Goal: Task Accomplishment & Management: Use online tool/utility

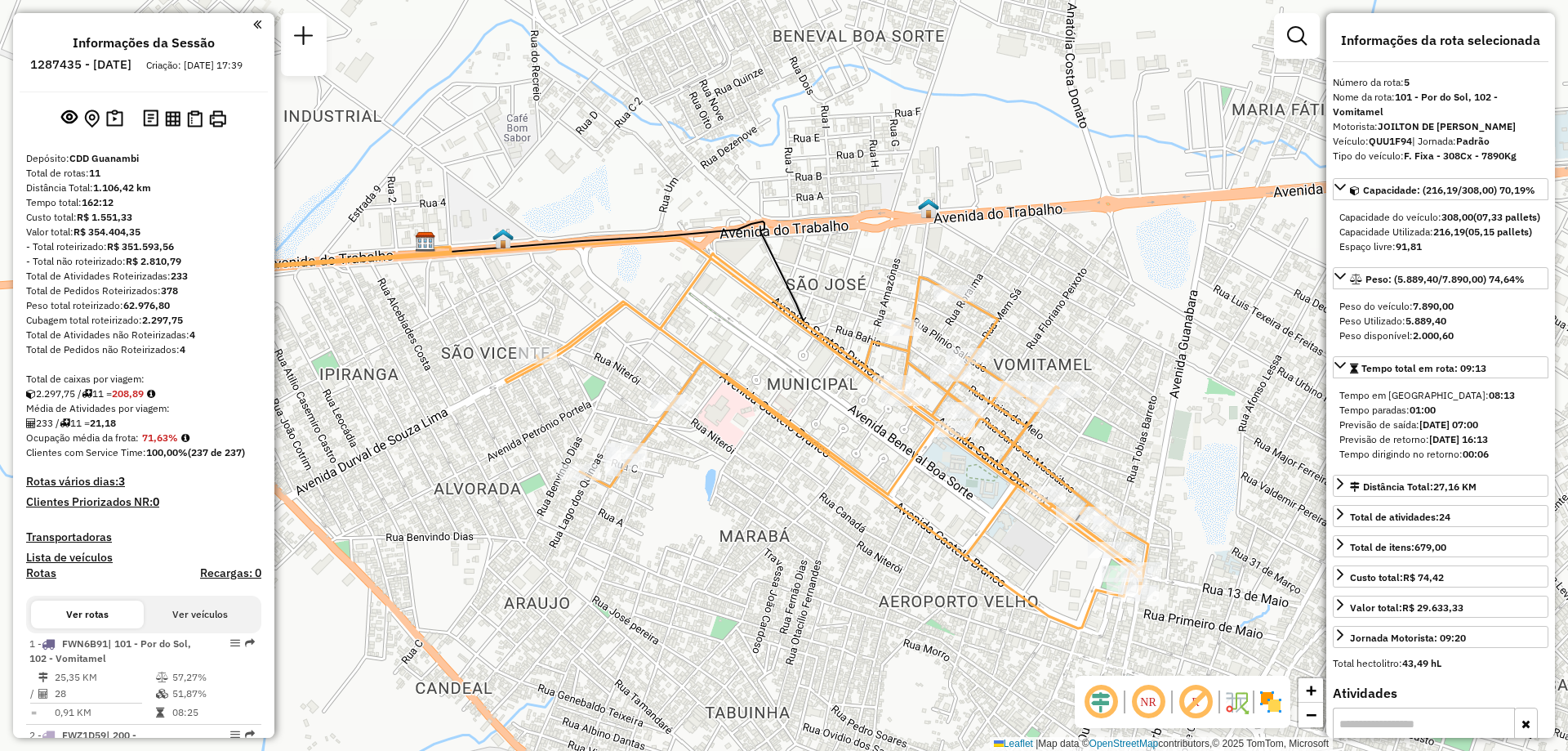
select select "**********"
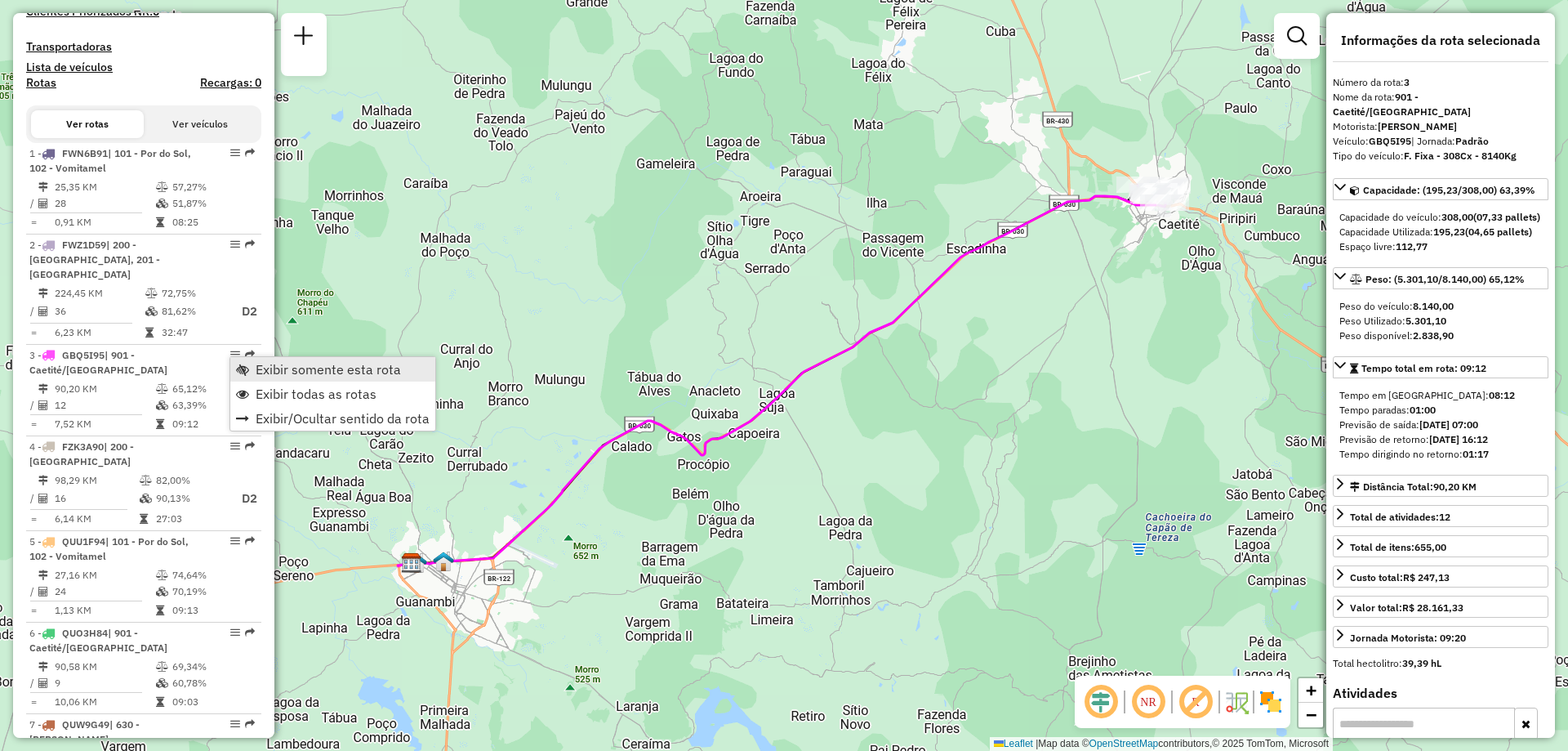
click at [291, 371] on span "Exibir somente esta rota" at bounding box center [328, 369] width 145 height 13
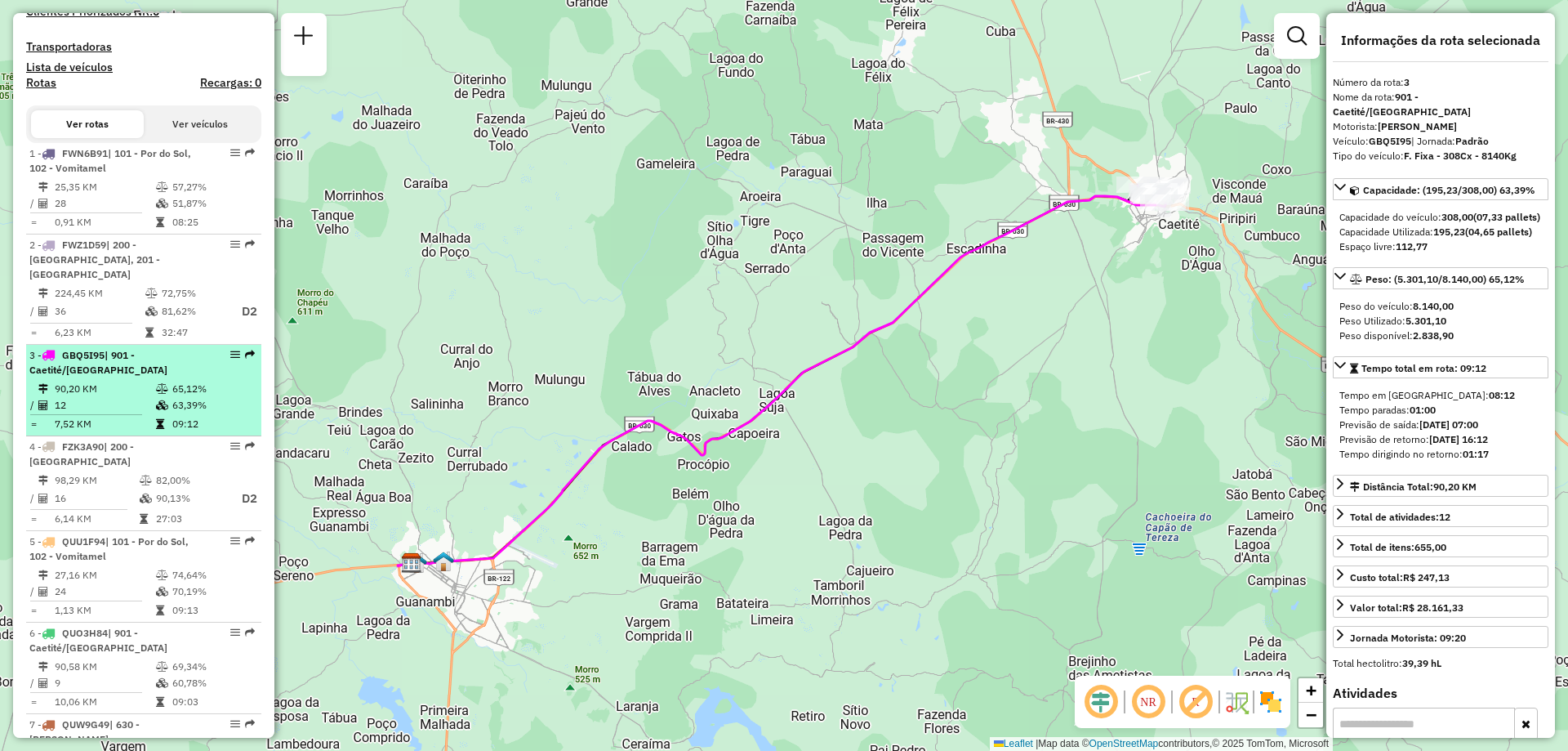
click at [116, 403] on td "12" at bounding box center [105, 405] width 101 height 16
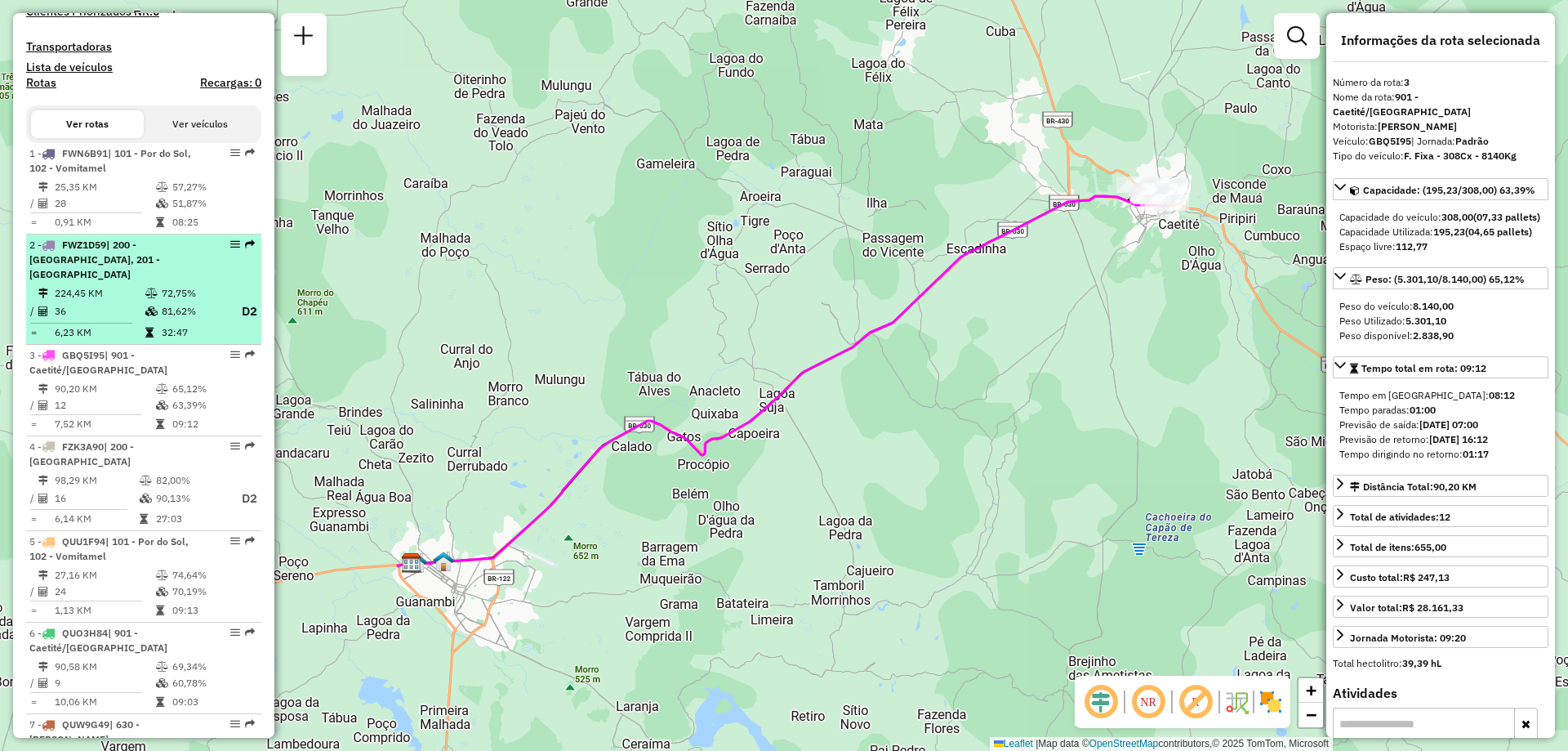
click at [145, 302] on td at bounding box center [153, 312] width 16 height 21
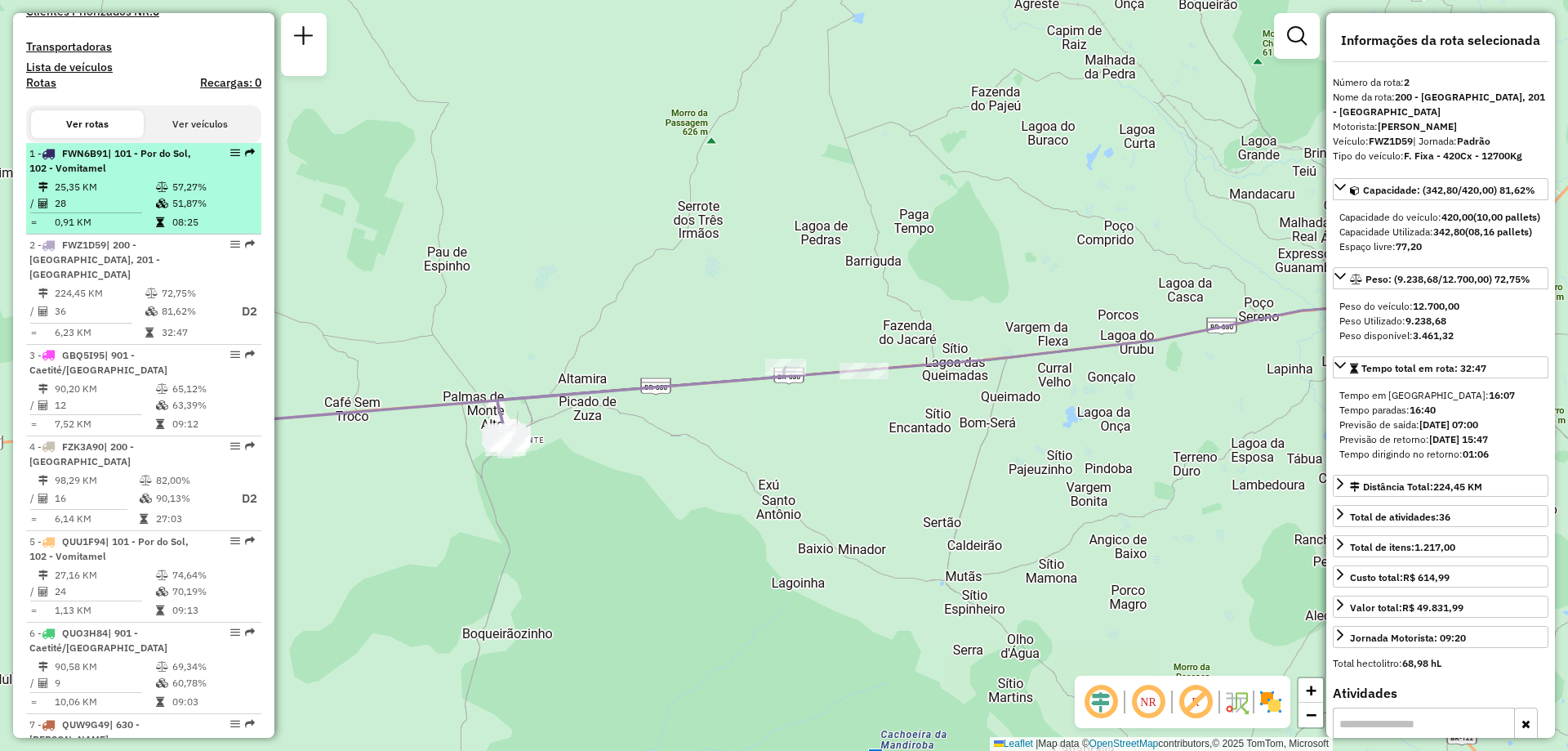
click at [115, 164] on li "1 - FWN6B91 | 101 - Por do Sol, 102 - [GEOGRAPHIC_DATA] 25,35 KM 57,27% / 28 51…" at bounding box center [144, 188] width 235 height 91
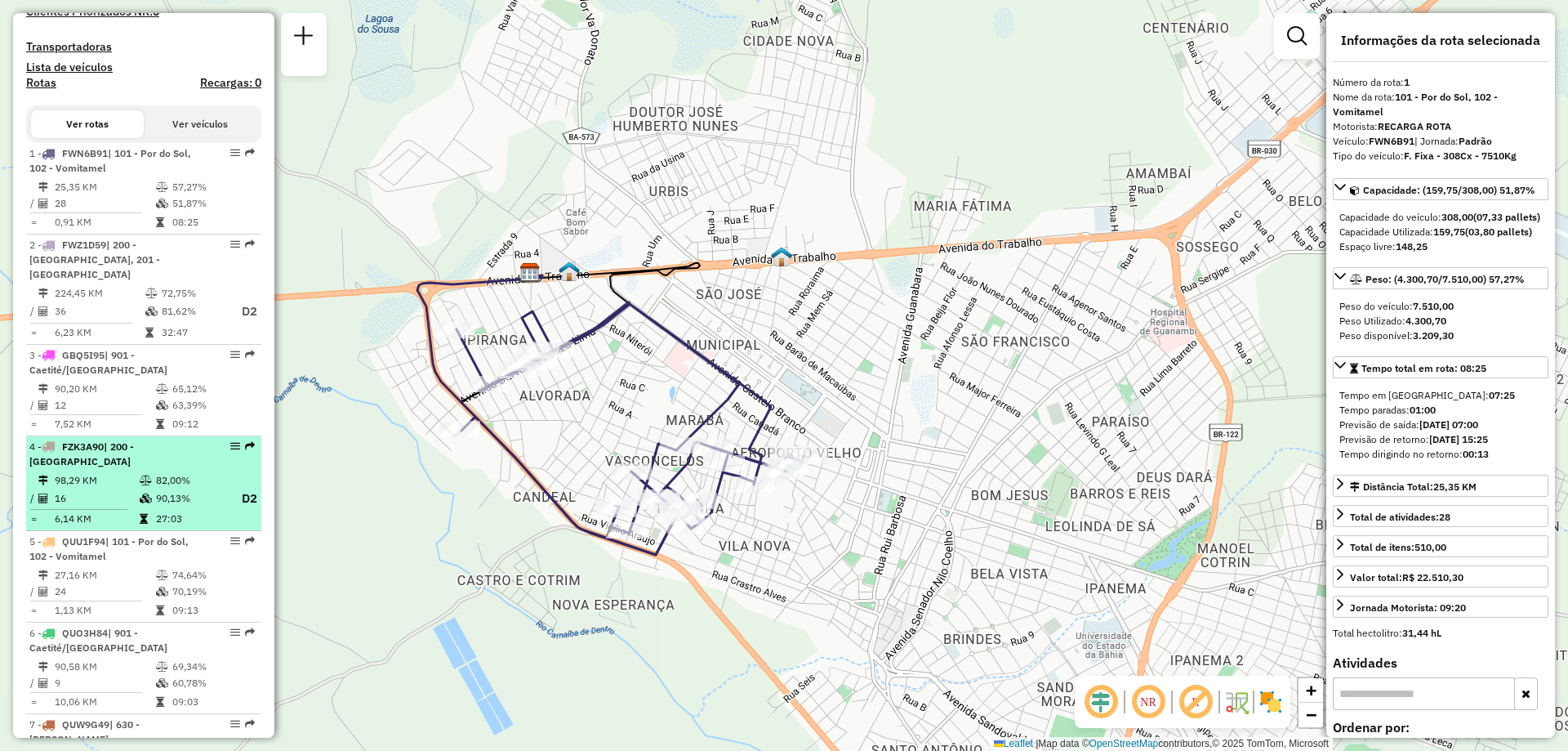
click at [145, 489] on td at bounding box center [147, 499] width 16 height 21
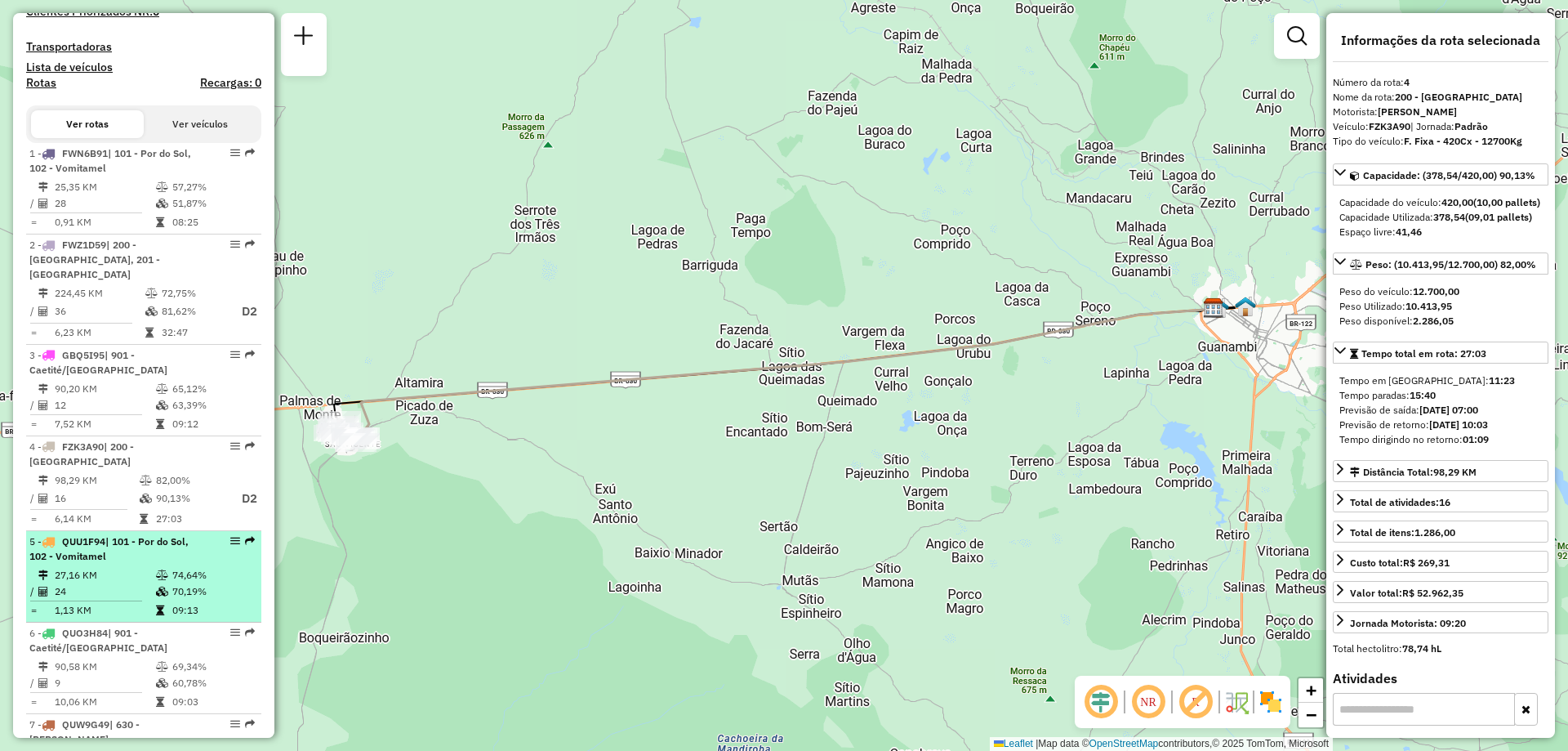
click at [144, 574] on td "27,16 KM" at bounding box center [105, 575] width 101 height 16
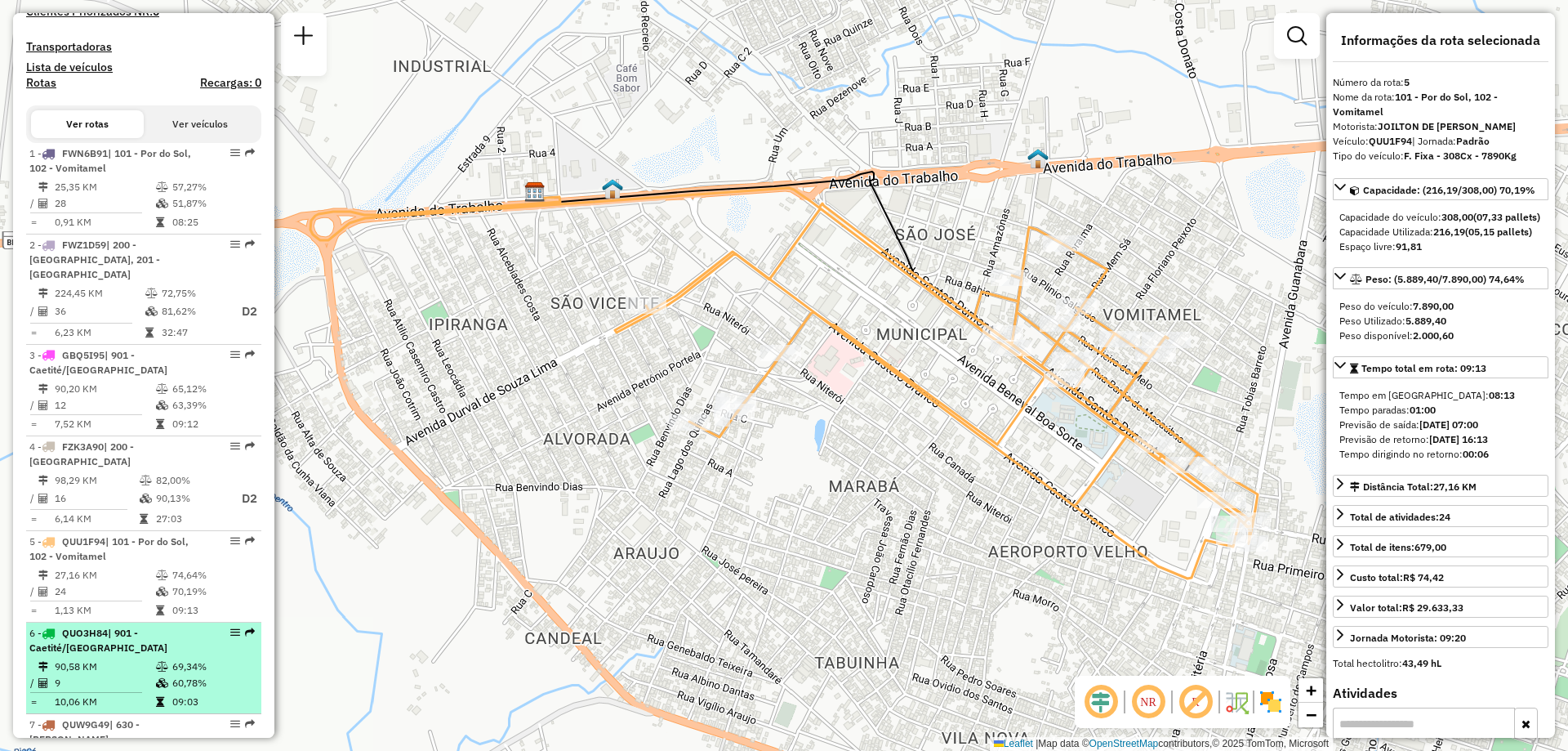
scroll to position [572, 0]
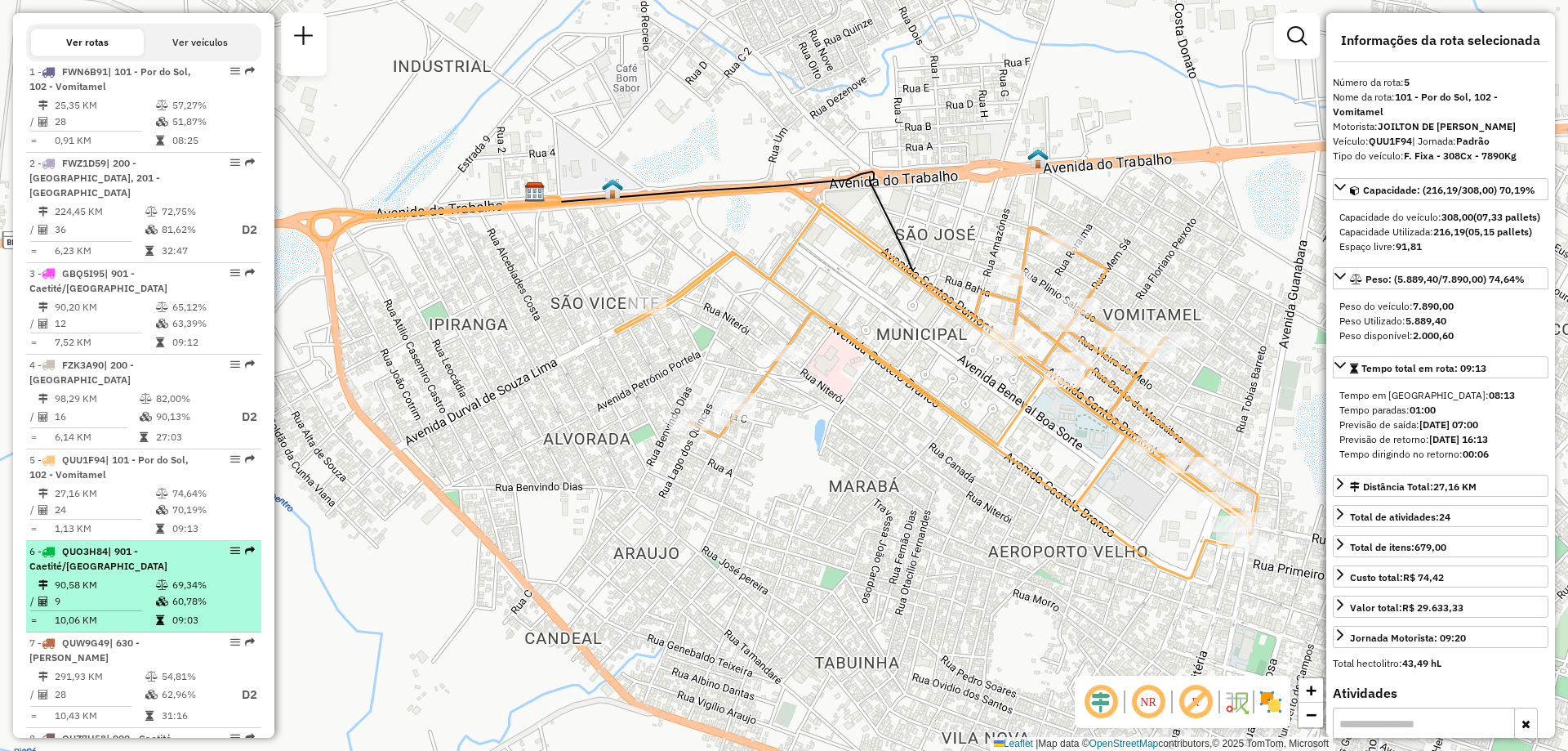
click at [141, 573] on div "6 - QUO3H84 | 901 - Caetité/[GEOGRAPHIC_DATA]" at bounding box center [117, 559] width 173 height 30
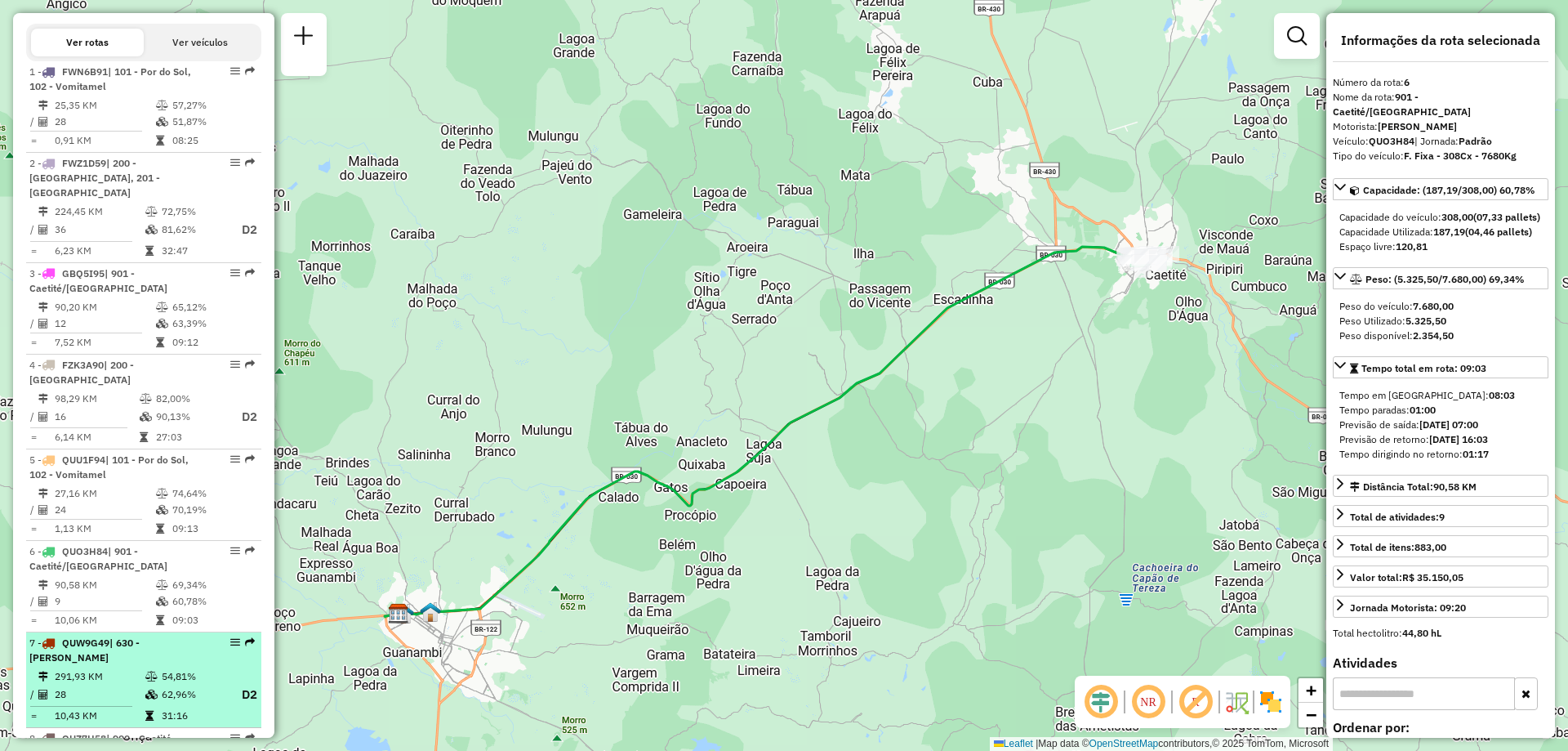
scroll to position [653, 0]
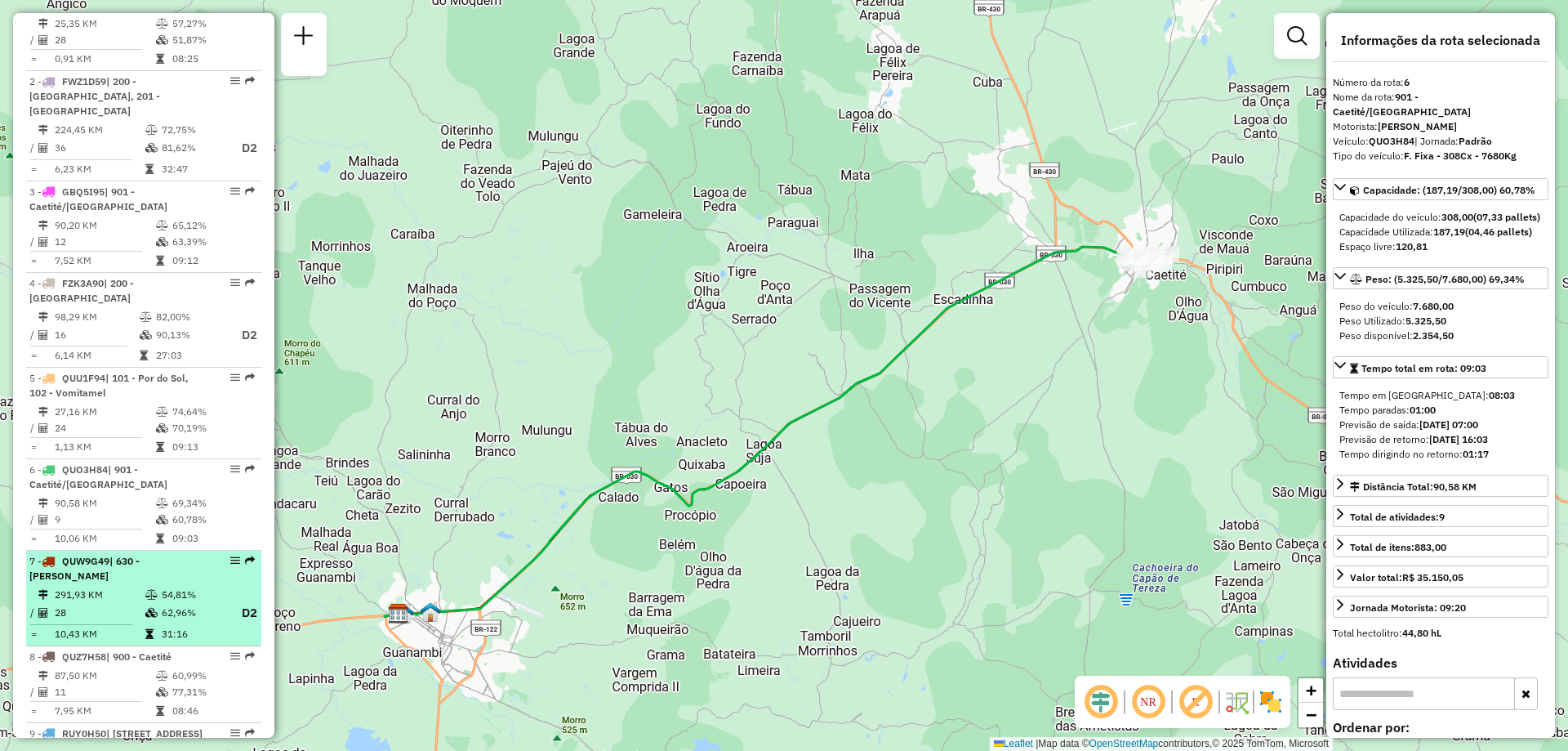
click at [163, 598] on td "54,81%" at bounding box center [193, 595] width 65 height 16
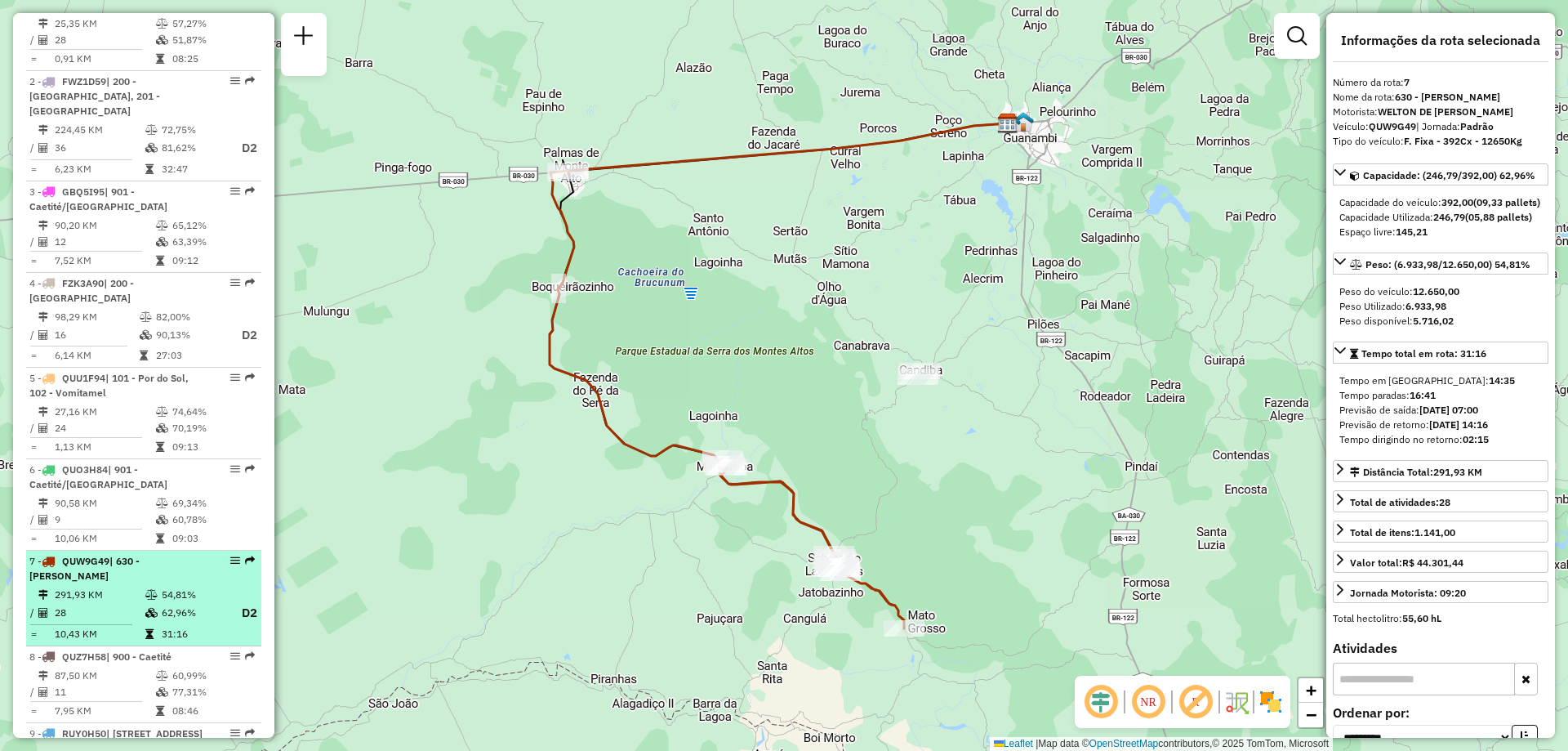
scroll to position [736, 0]
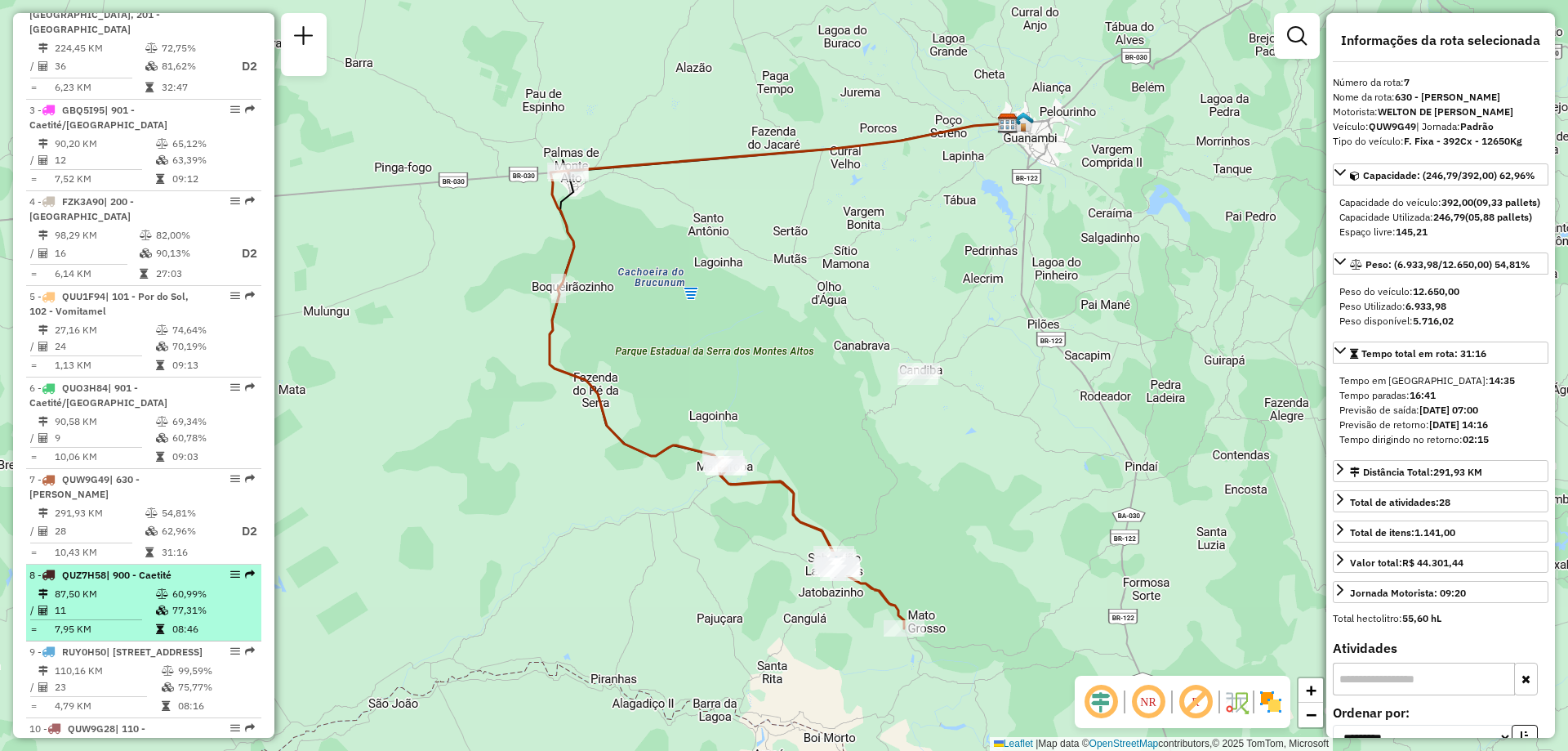
click at [144, 600] on td "87,50 KM" at bounding box center [105, 594] width 101 height 16
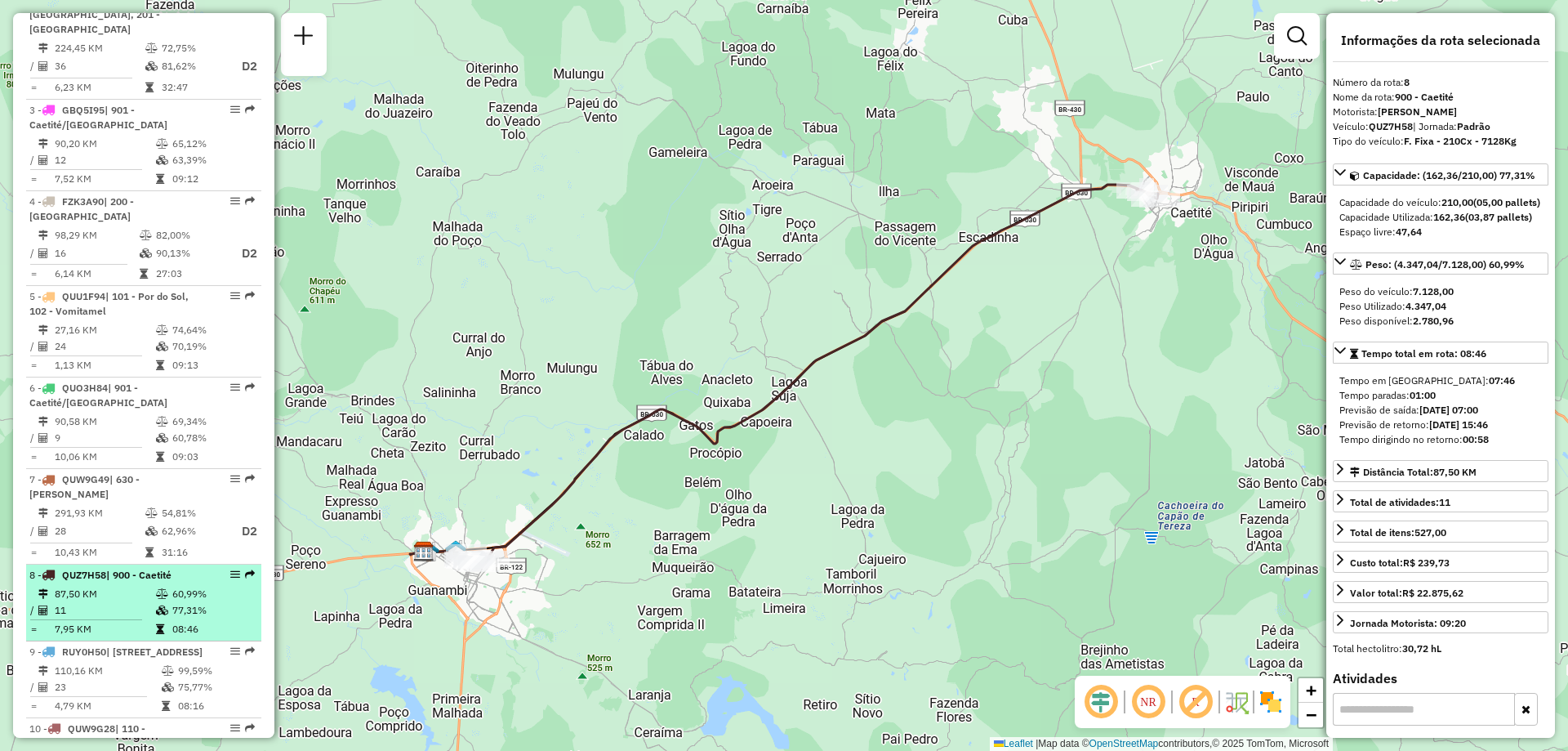
scroll to position [898, 0]
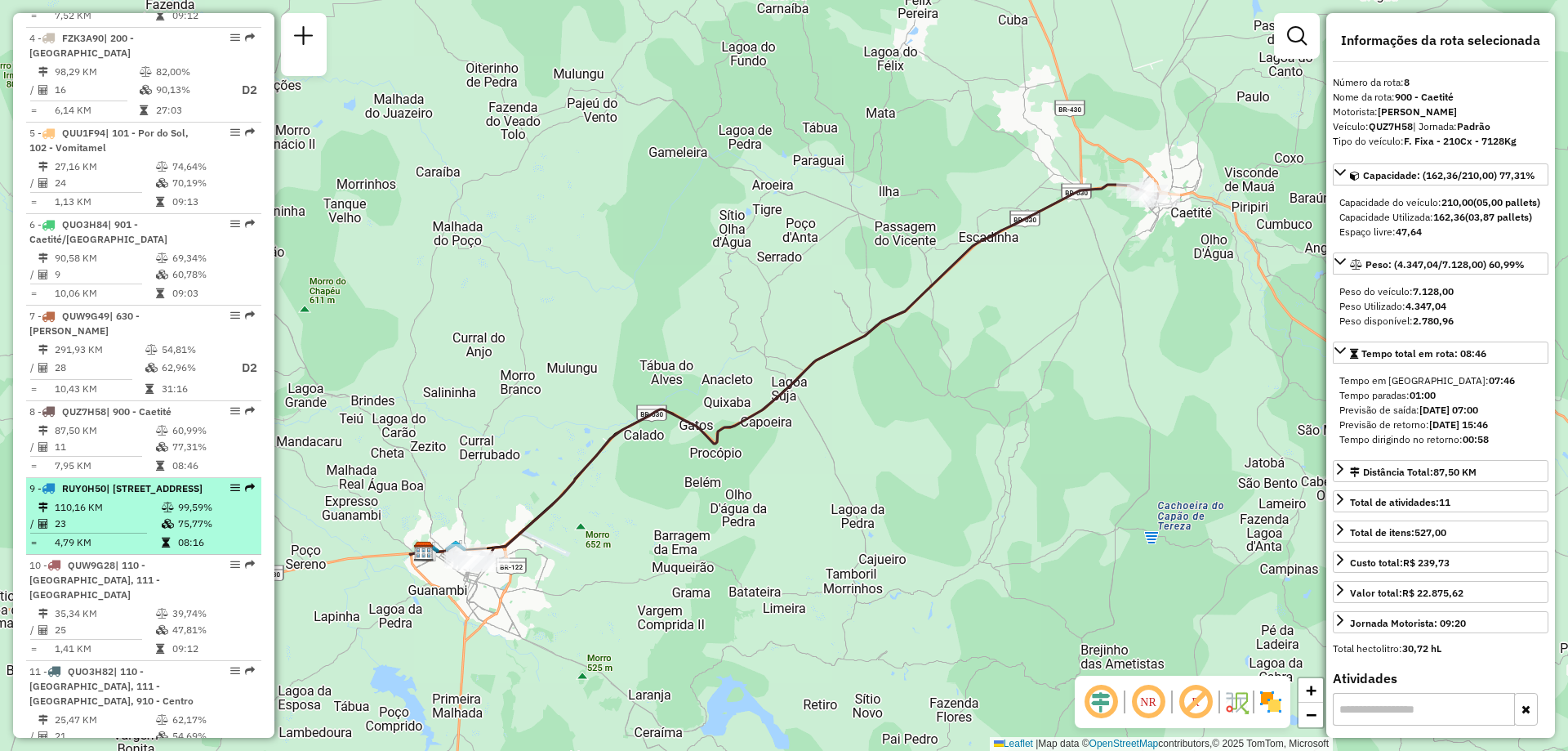
click at [132, 533] on hr at bounding box center [88, 532] width 117 height 1
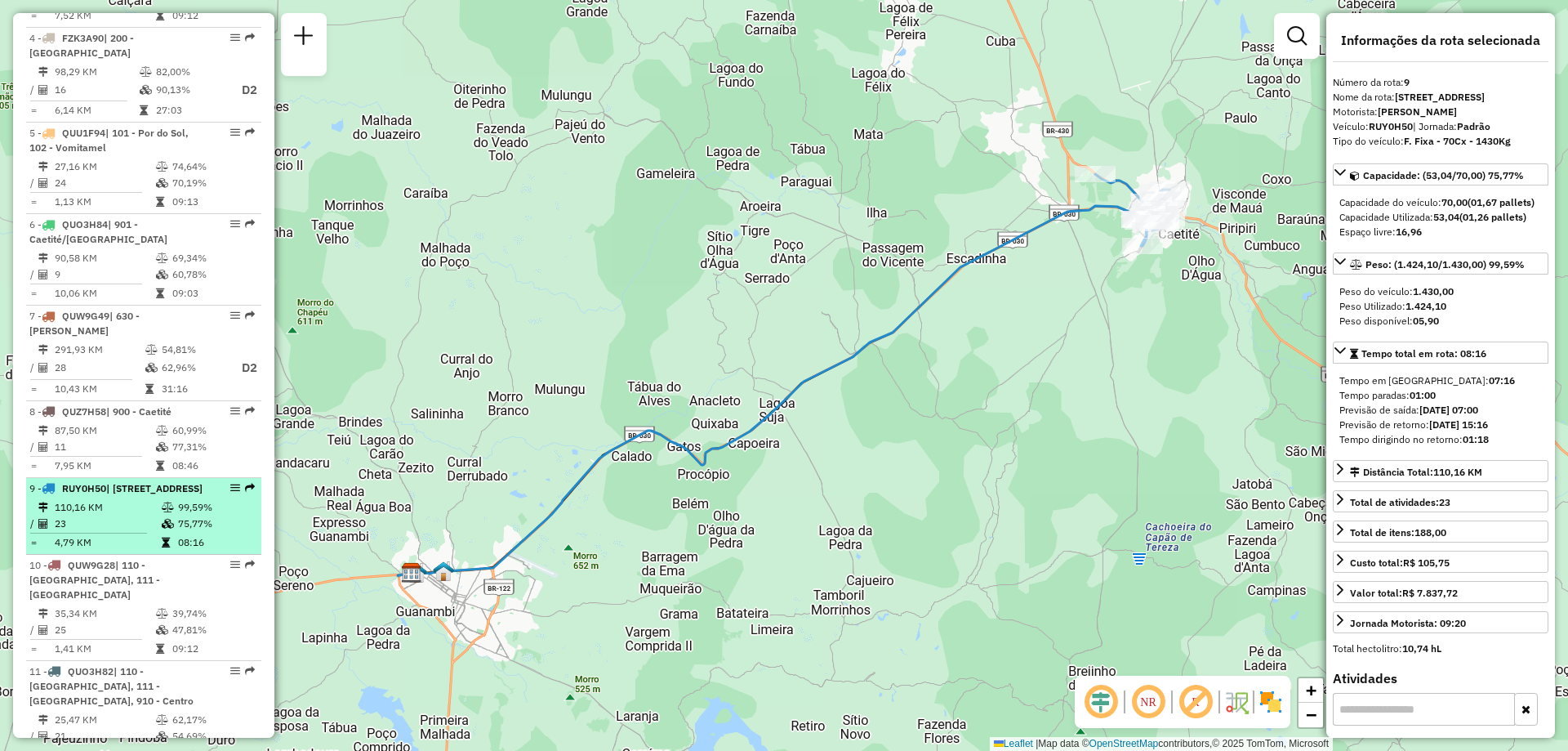
scroll to position [981, 0]
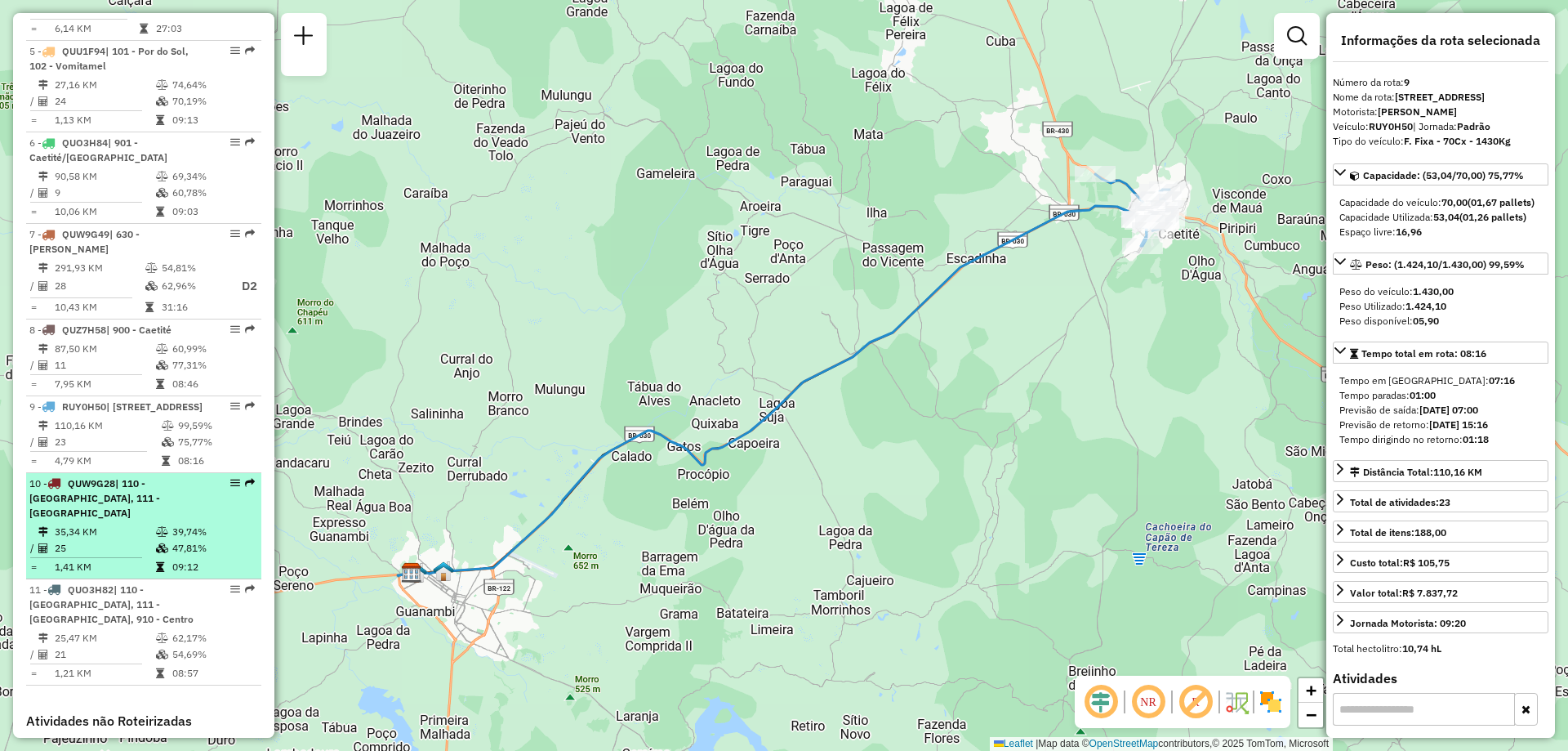
click at [150, 517] on div "10 - QUW9G28 | 110 - [GEOGRAPHIC_DATA], 111 - [GEOGRAPHIC_DATA]" at bounding box center [117, 498] width 173 height 44
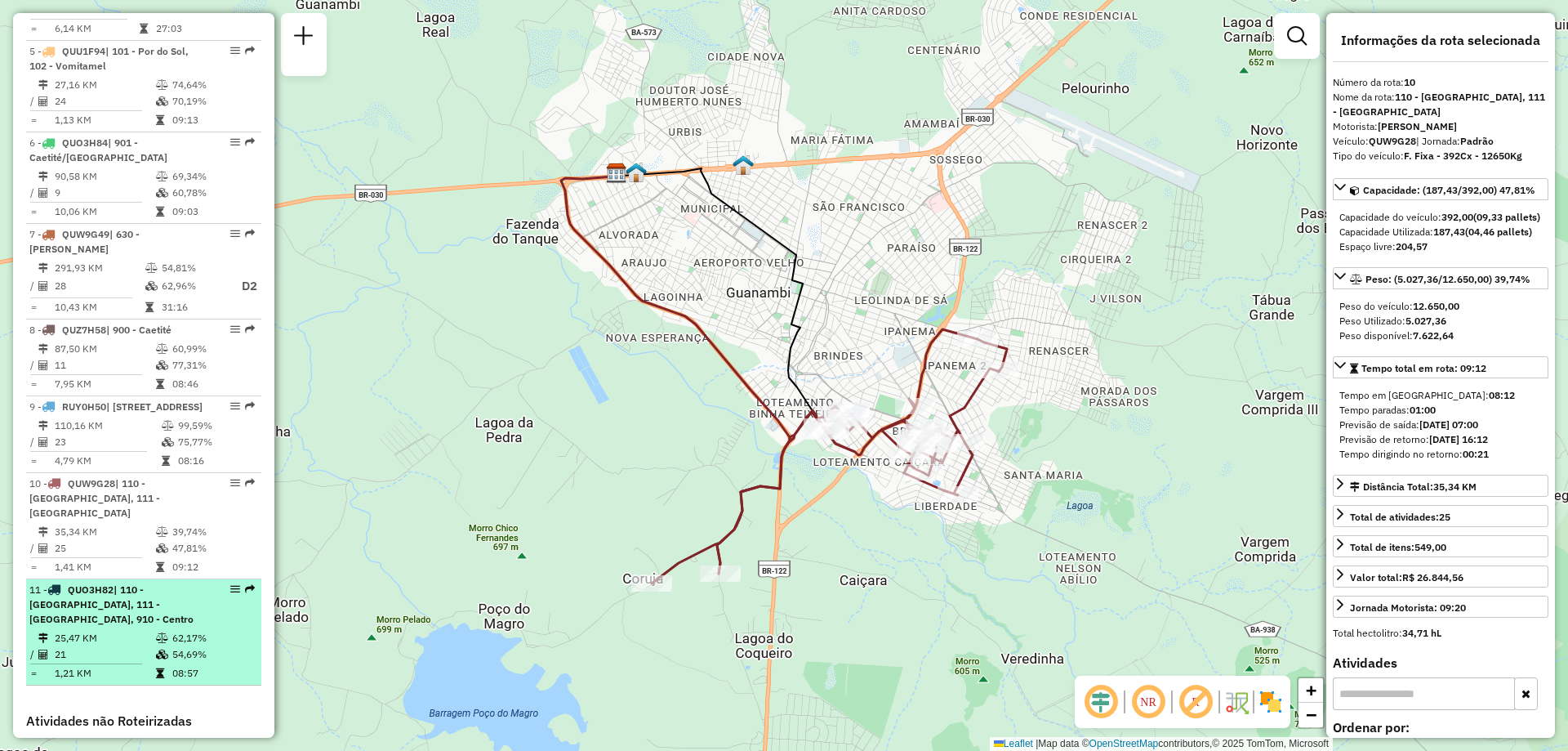
click at [172, 630] on td "62,17%" at bounding box center [212, 638] width 82 height 16
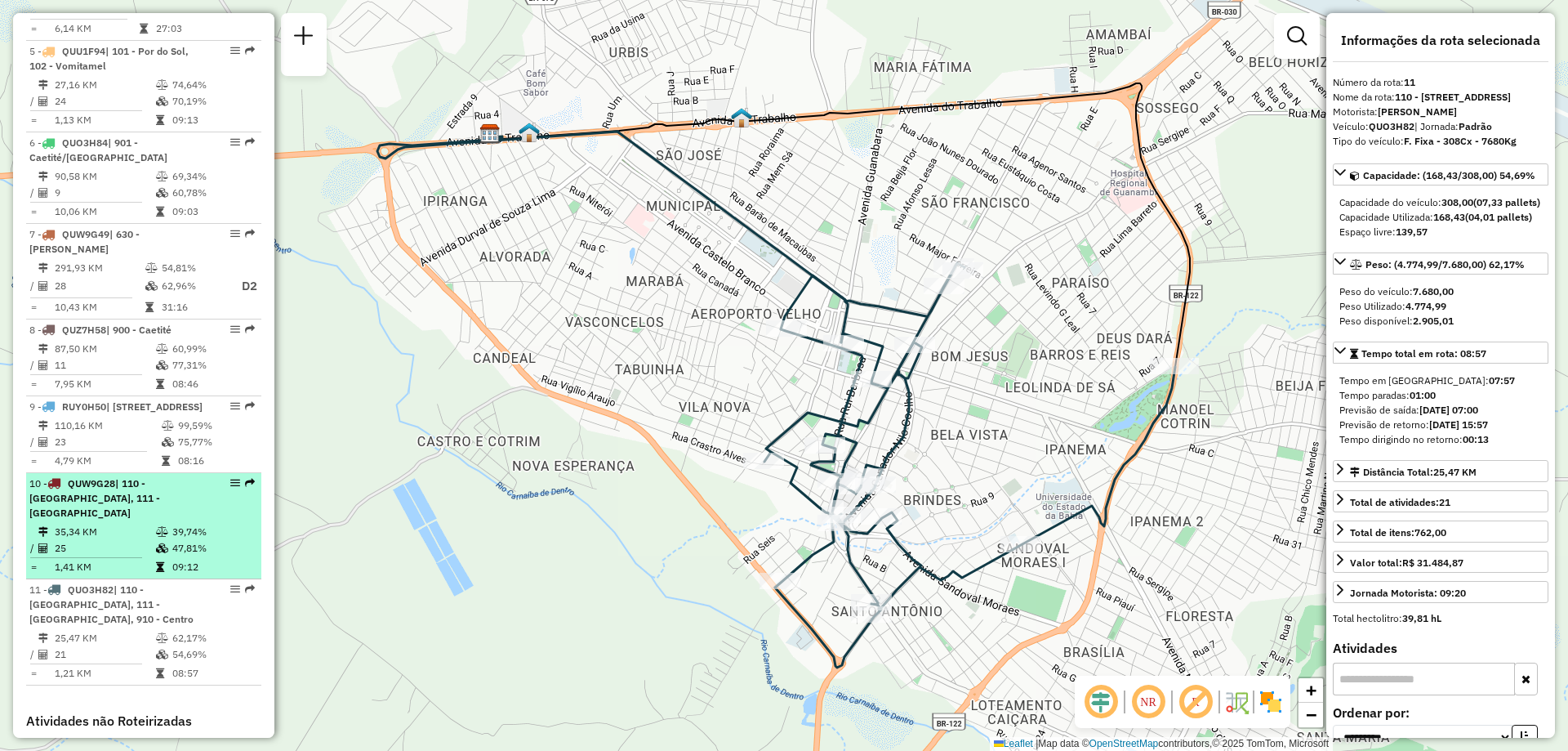
click at [189, 528] on td "39,74%" at bounding box center [212, 531] width 82 height 16
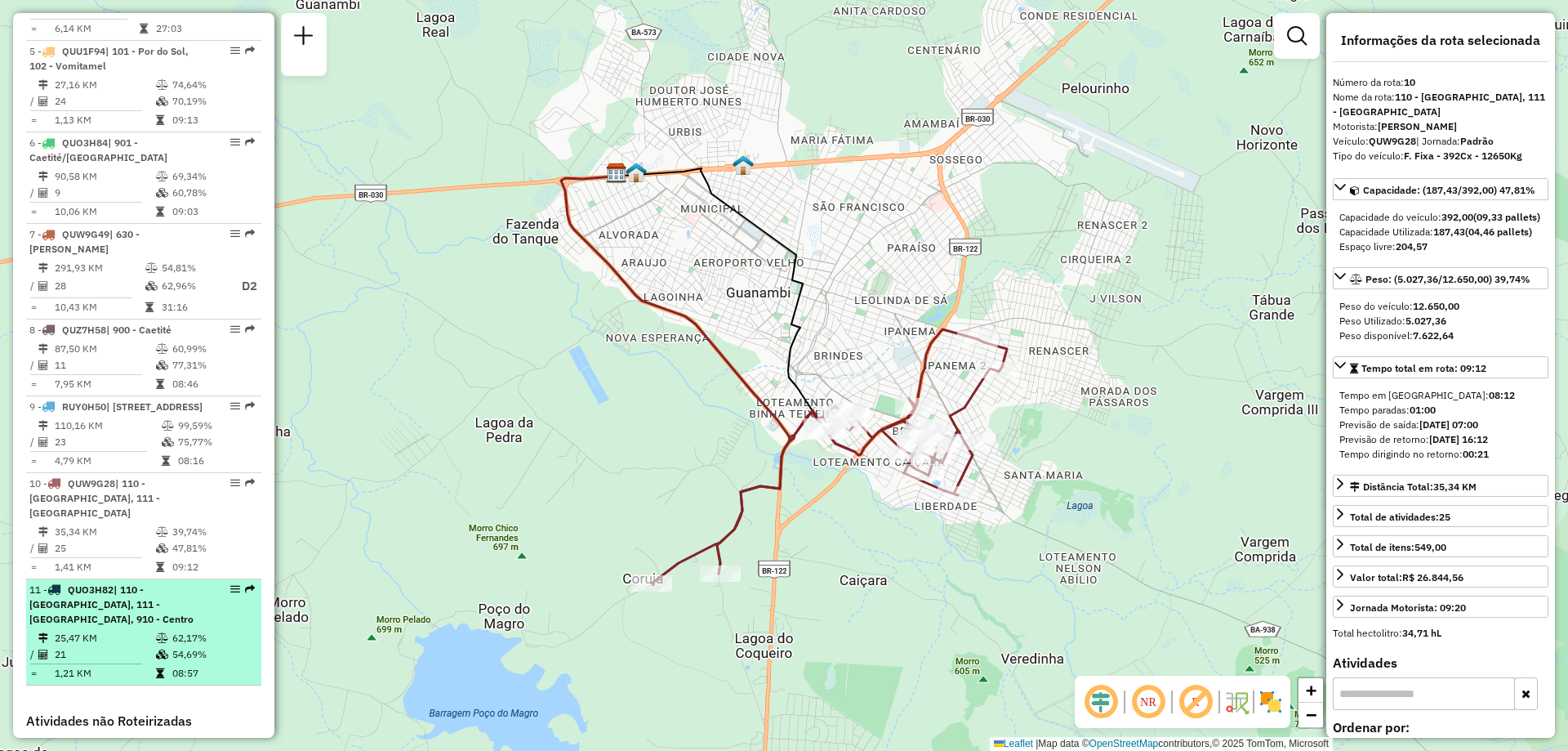
click at [145, 606] on span "| 110 - [GEOGRAPHIC_DATA], 111 - [GEOGRAPHIC_DATA], 910 - Centro" at bounding box center [112, 604] width 164 height 42
